Goal: Information Seeking & Learning: Learn about a topic

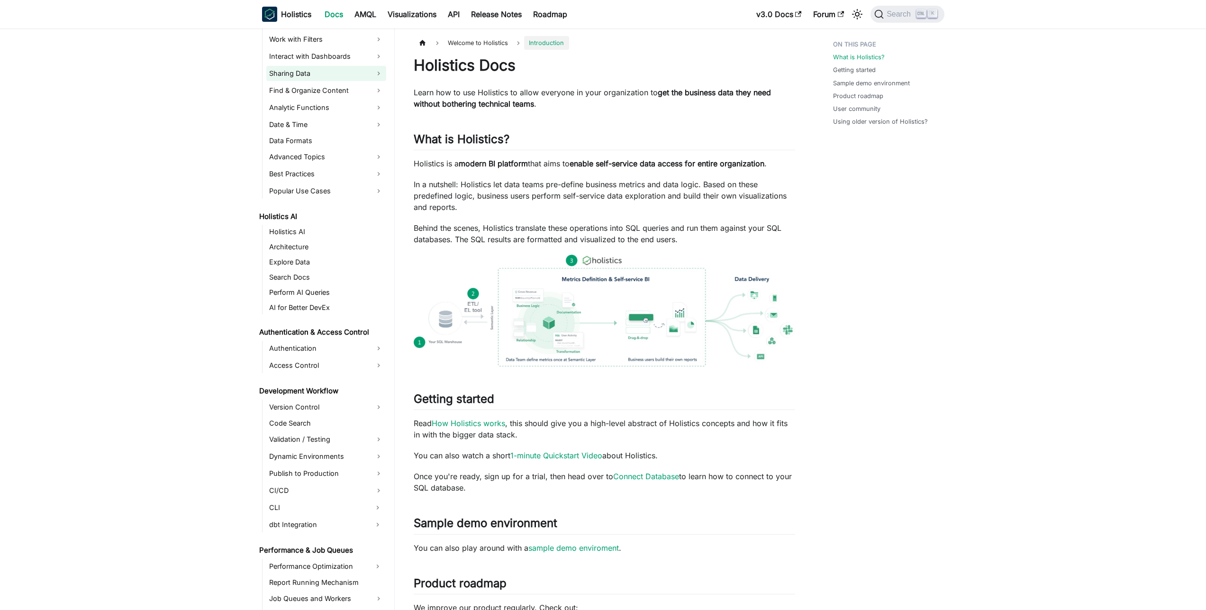
scroll to position [334, 0]
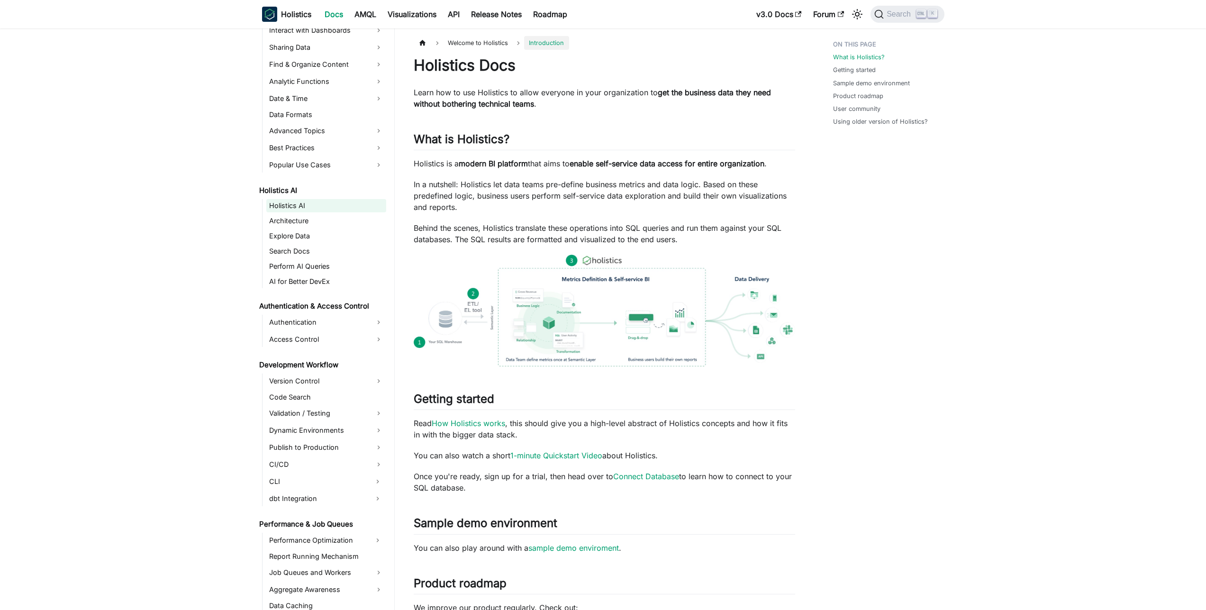
click at [300, 210] on link "Holistics AI" at bounding box center [326, 205] width 120 height 13
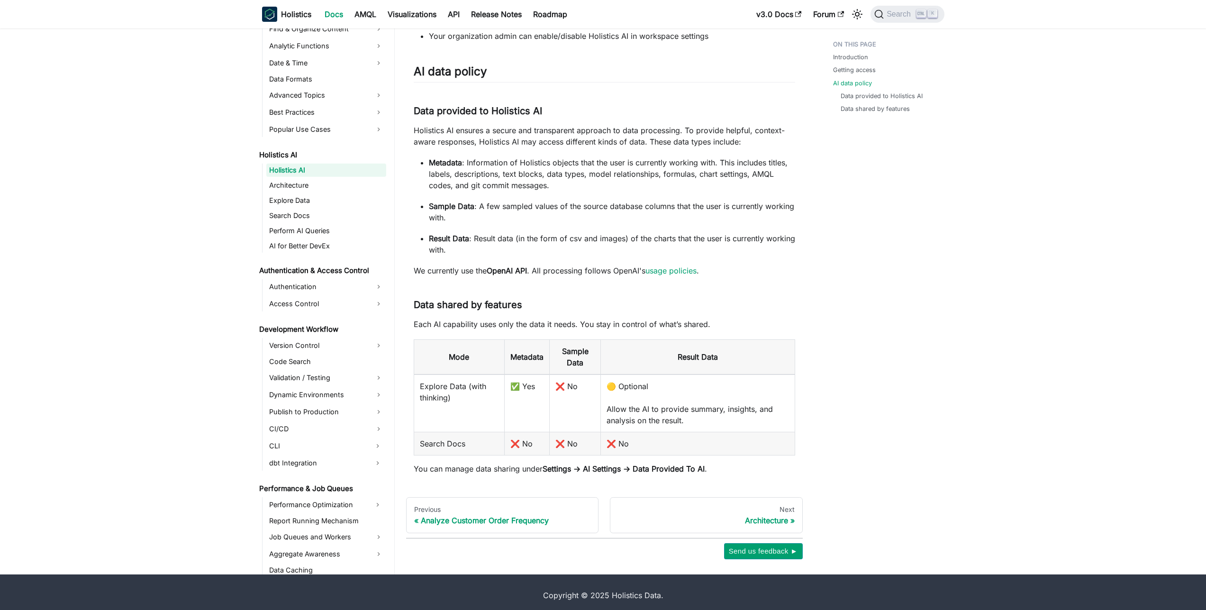
scroll to position [568, 0]
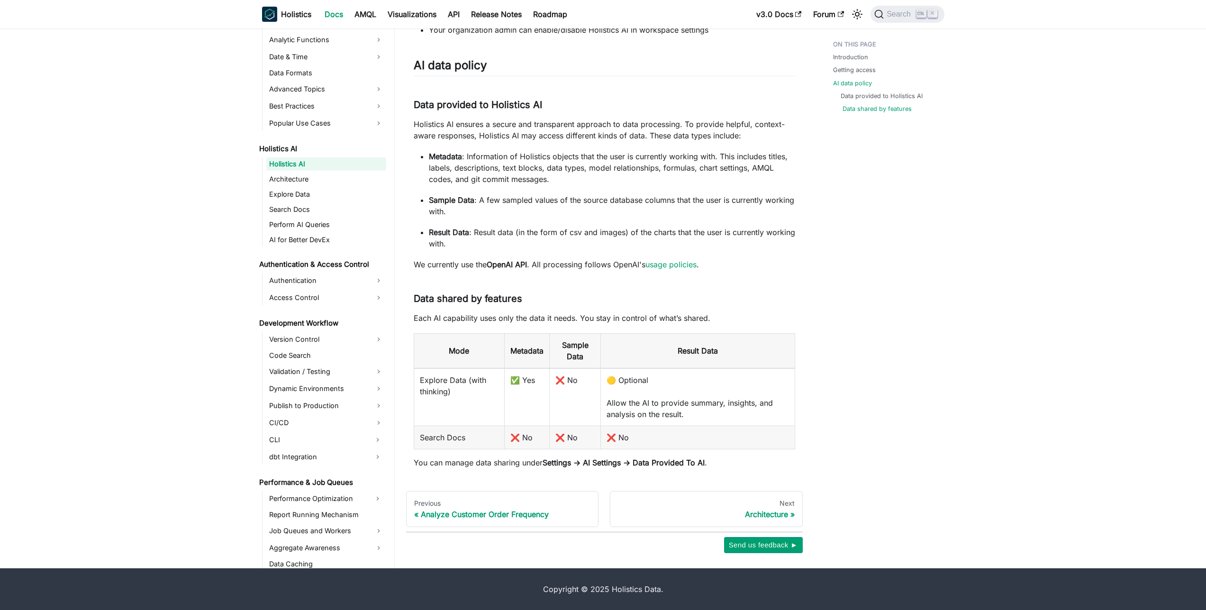
click at [867, 109] on link "Data shared by features" at bounding box center [877, 108] width 69 height 9
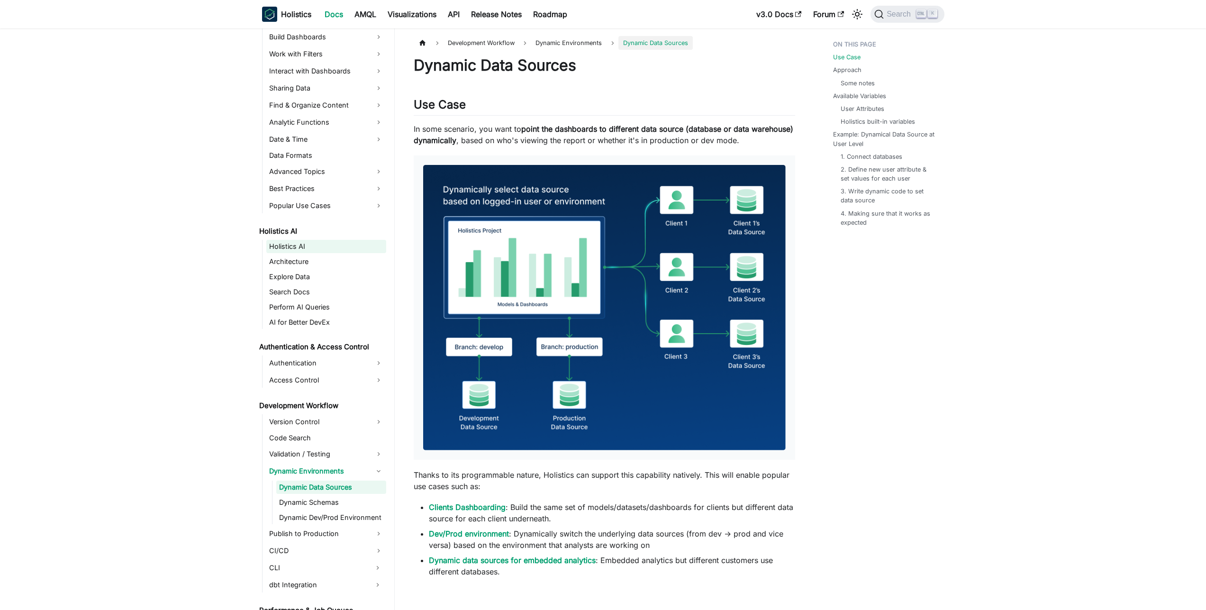
click at [319, 246] on link "Holistics AI" at bounding box center [326, 246] width 120 height 13
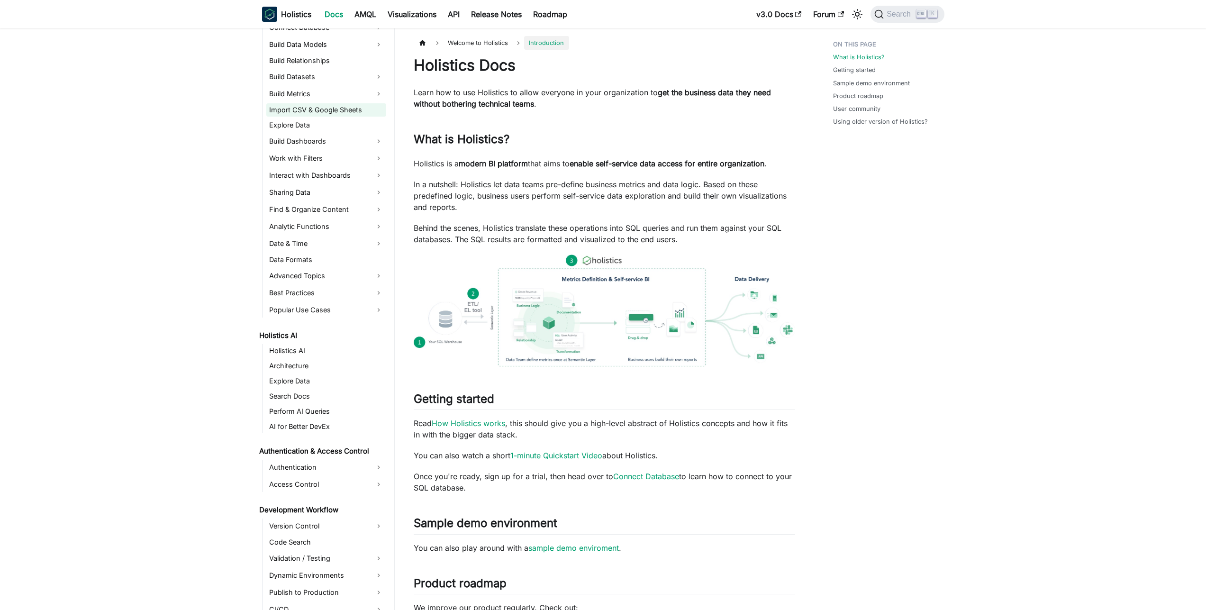
scroll to position [205, 0]
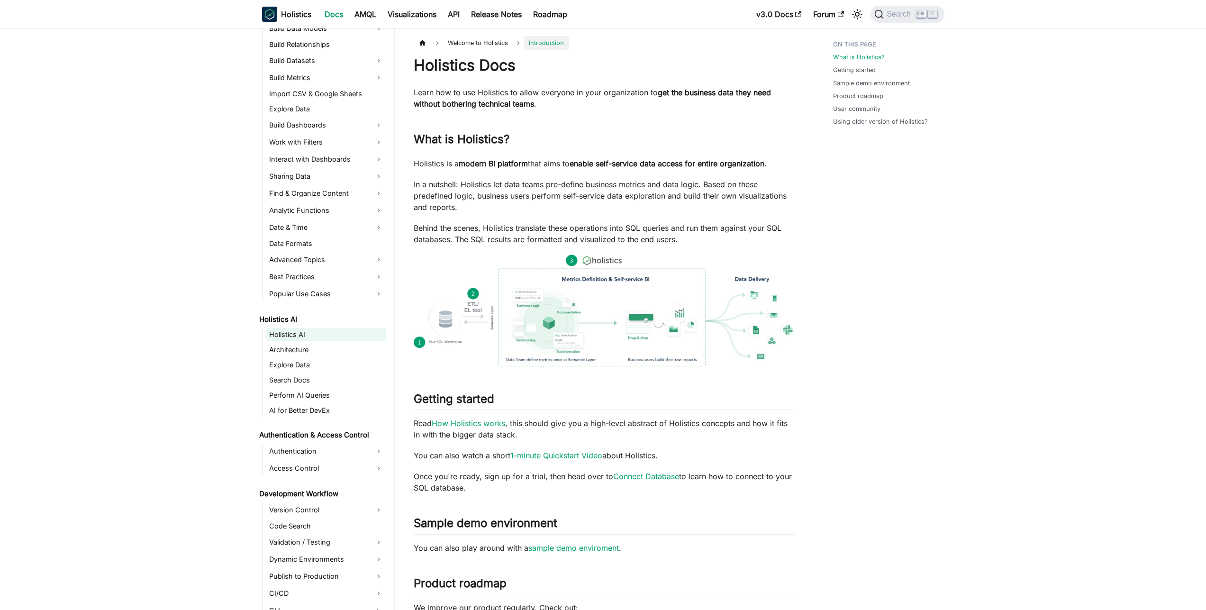
click at [286, 337] on link "Holistics AI" at bounding box center [326, 334] width 120 height 13
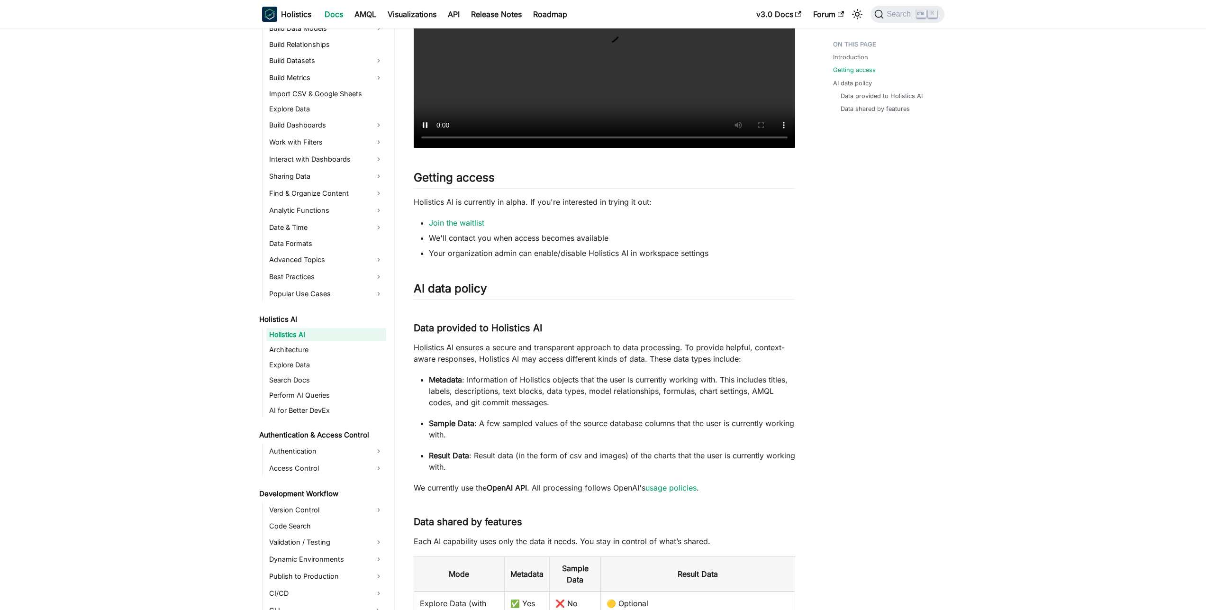
scroll to position [345, 0]
click at [319, 360] on link "Explore Data" at bounding box center [326, 364] width 120 height 13
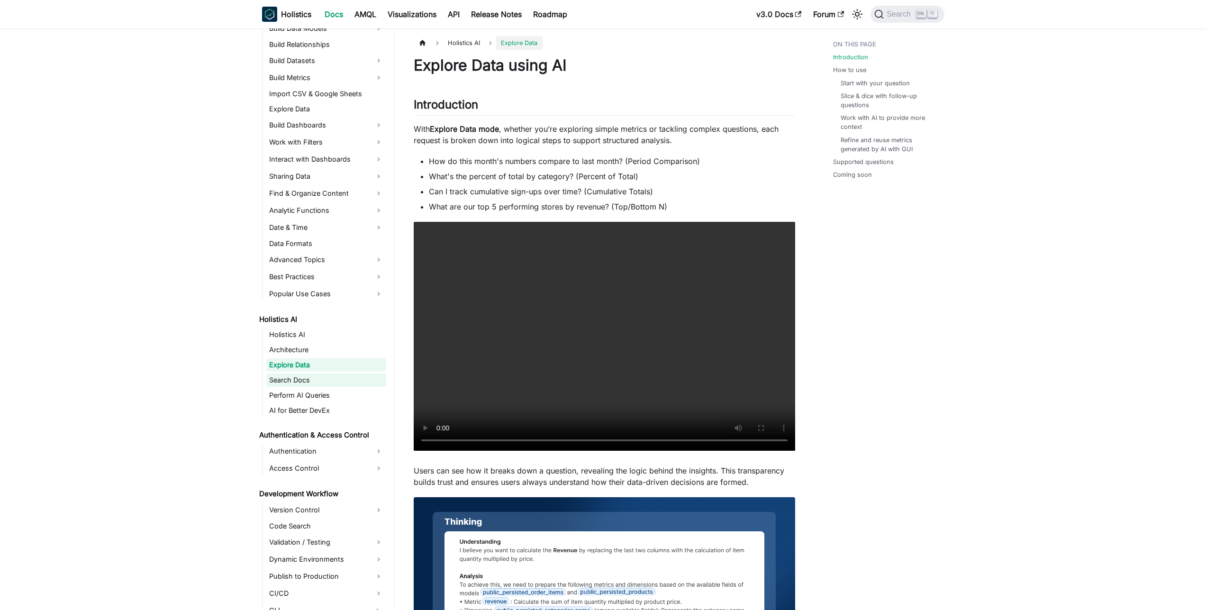
click at [331, 381] on link "Search Docs" at bounding box center [326, 380] width 120 height 13
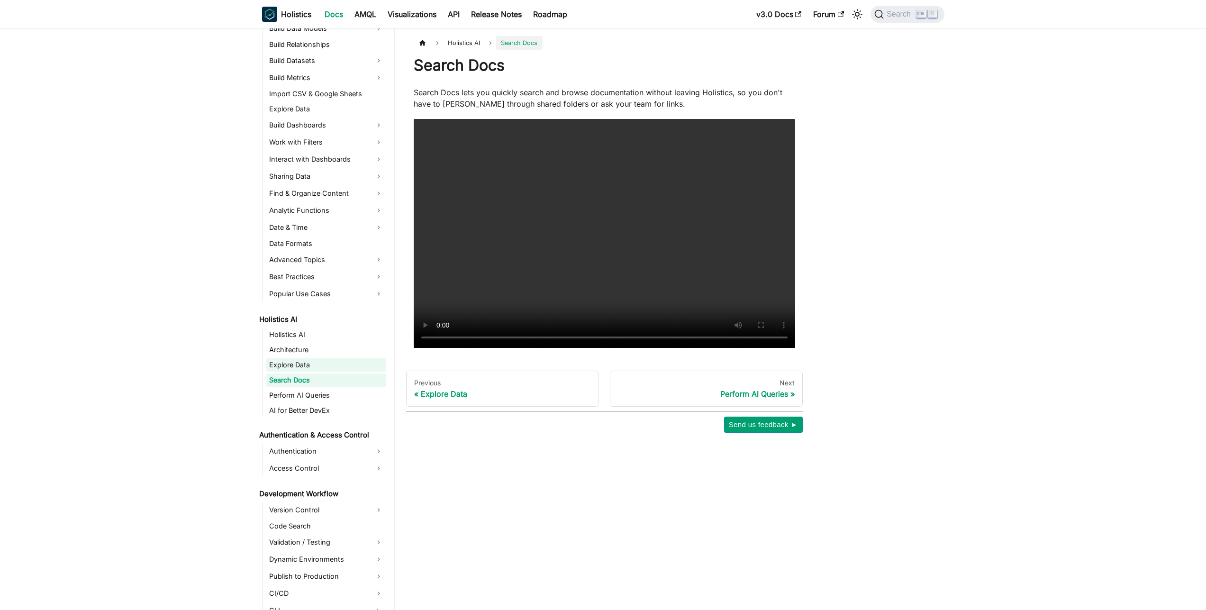
click at [332, 360] on link "Explore Data" at bounding box center [326, 364] width 120 height 13
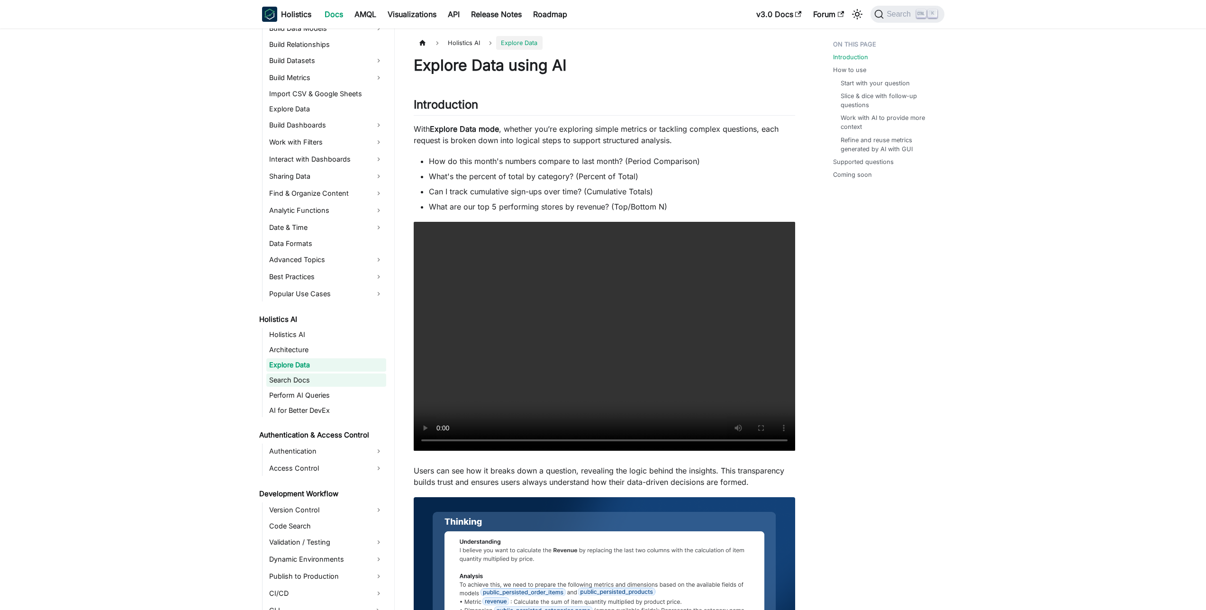
click at [308, 381] on link "Search Docs" at bounding box center [326, 380] width 120 height 13
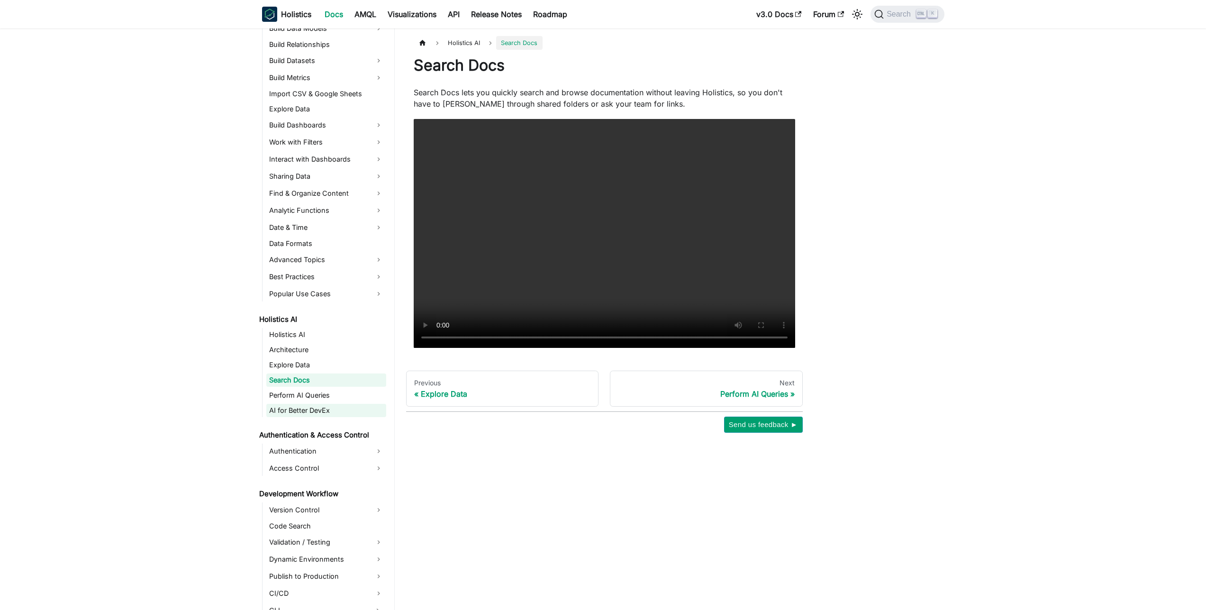
click at [307, 416] on link "AI for Better DevEx" at bounding box center [326, 410] width 120 height 13
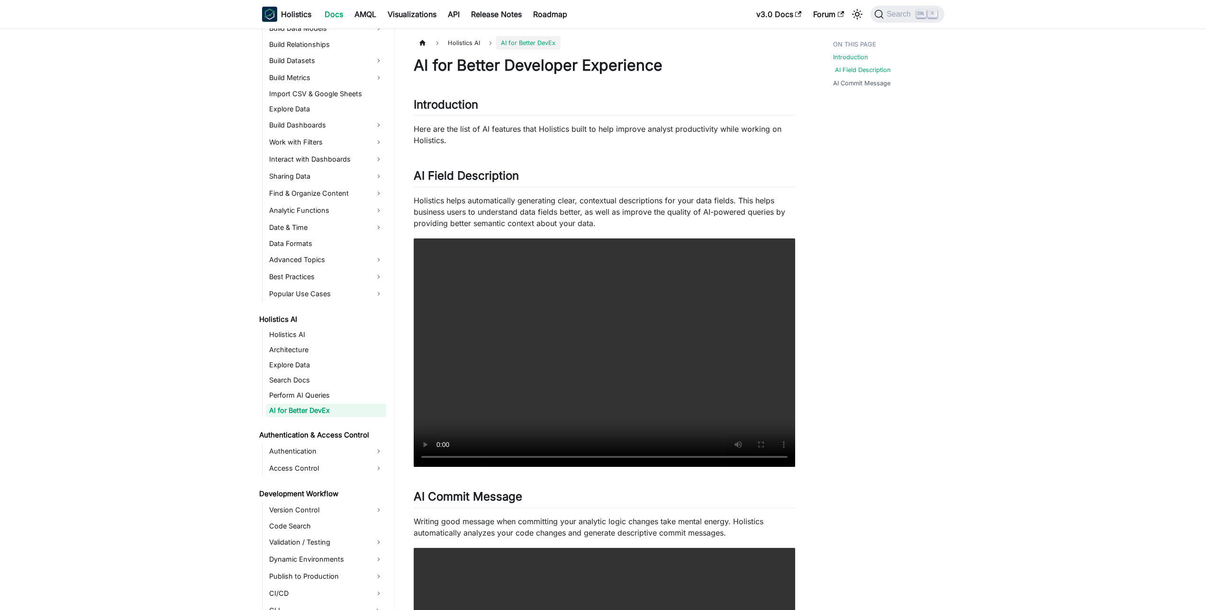
click at [848, 65] on link "AI Field Description" at bounding box center [863, 69] width 56 height 9
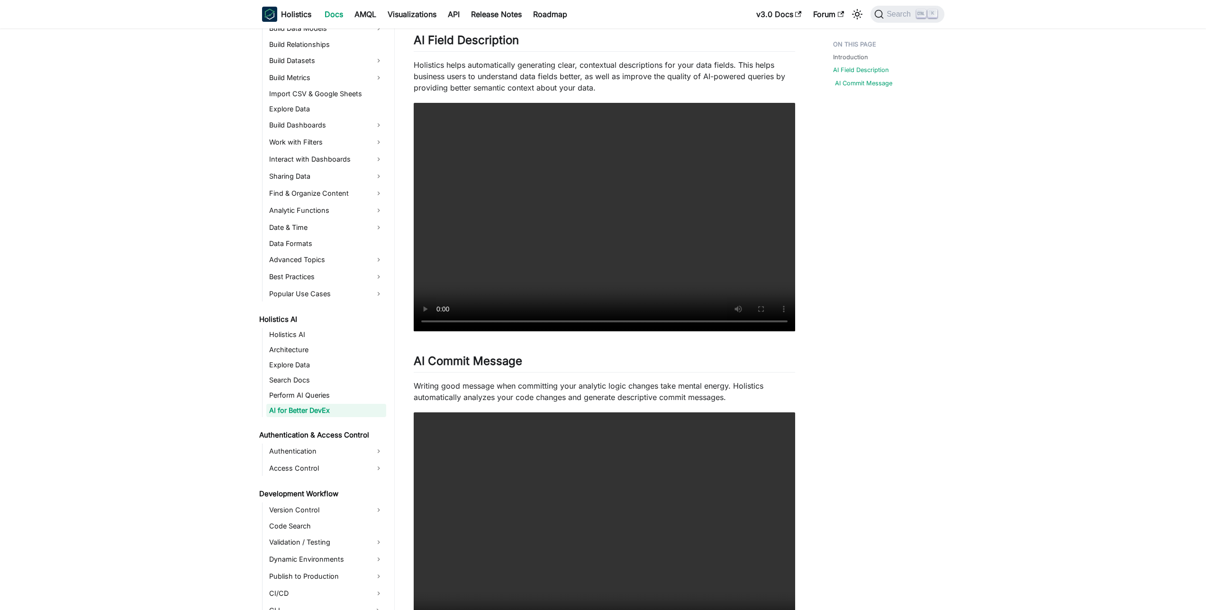
click at [877, 85] on link "AI Commit Message" at bounding box center [863, 83] width 57 height 9
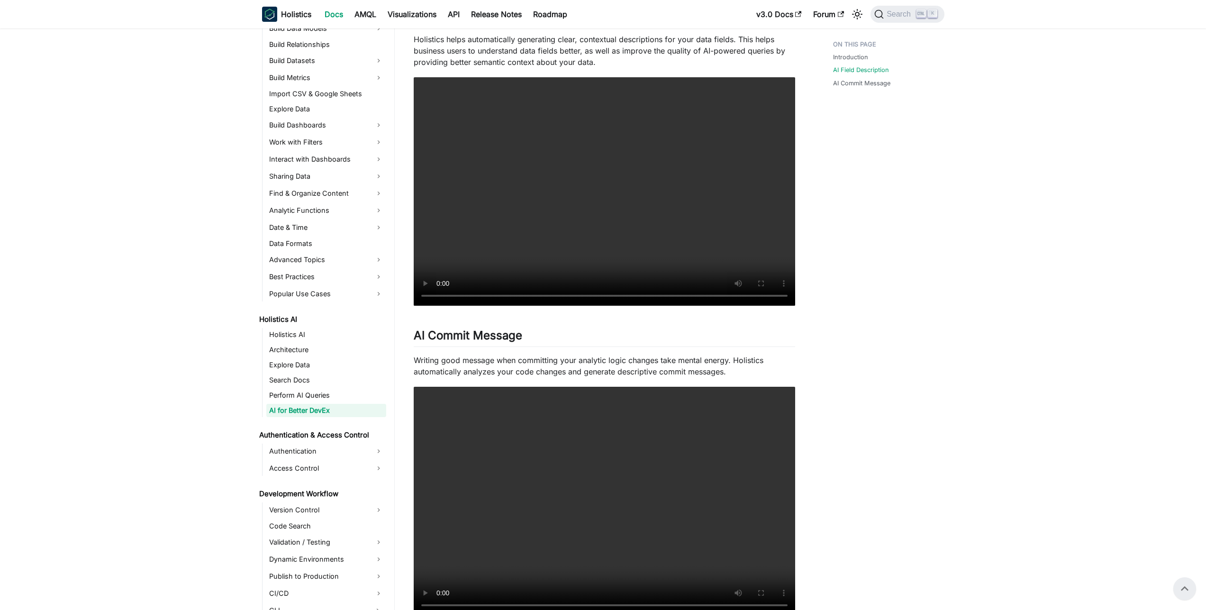
scroll to position [160, 0]
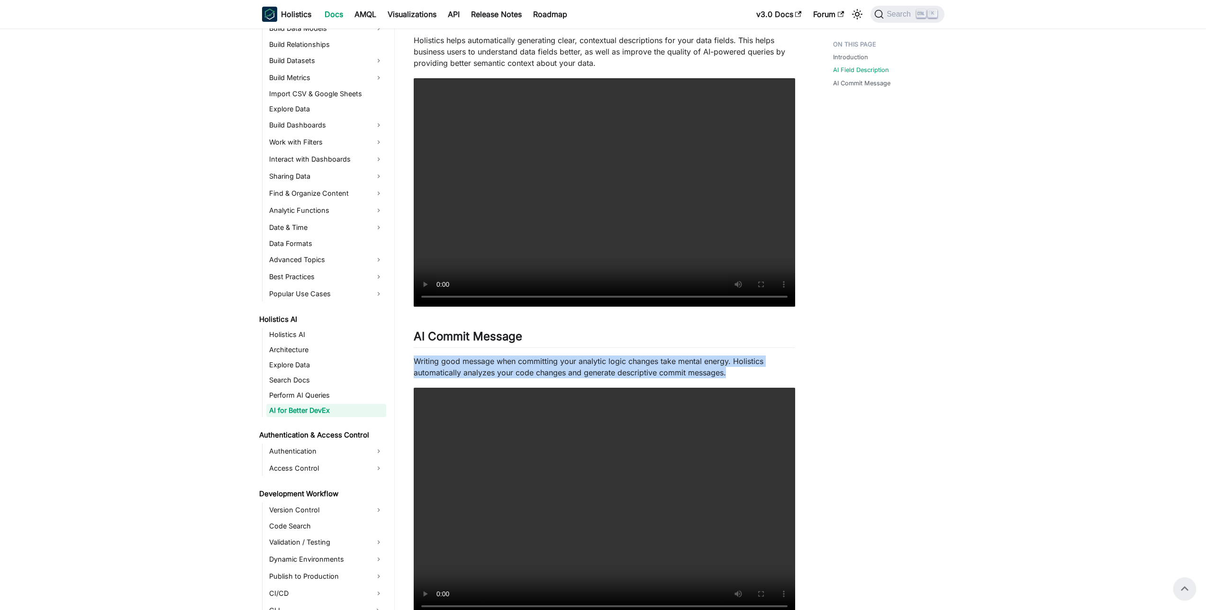
drag, startPoint x: 732, startPoint y: 375, endPoint x: 410, endPoint y: 366, distance: 321.5
click at [410, 366] on article "Holistics AI AI for Better DevEx On this page AI for Better Developer Experienc…" at bounding box center [604, 246] width 397 height 740
copy p "Writing good message when committing your analytic logic changes take mental en…"
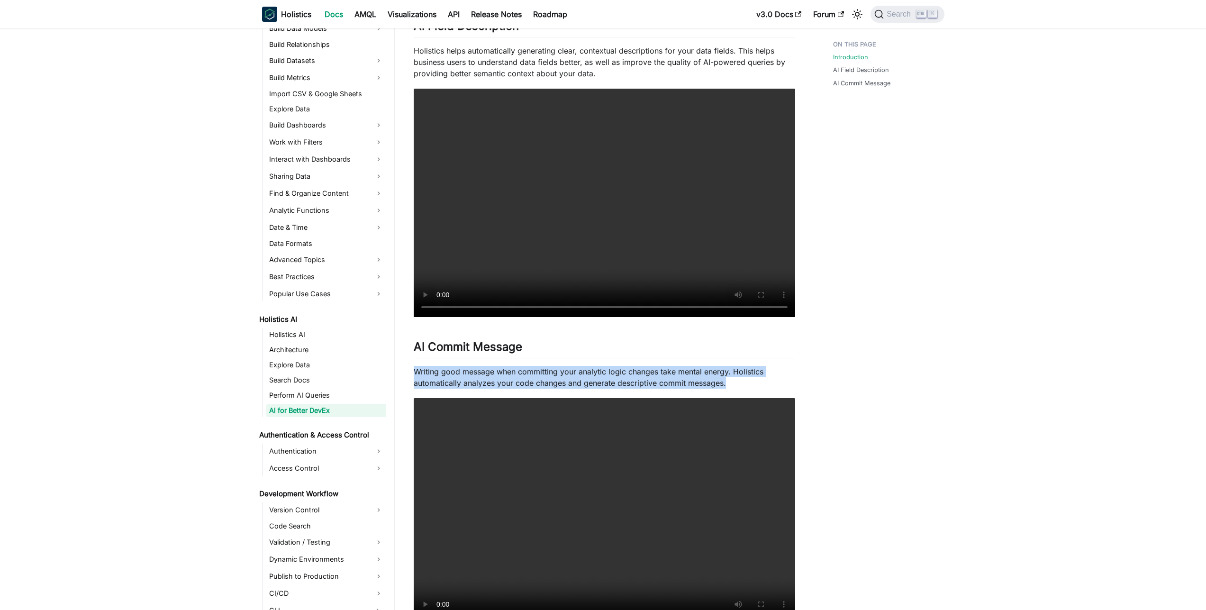
scroll to position [308, 0]
